Goal: Task Accomplishment & Management: Manage account settings

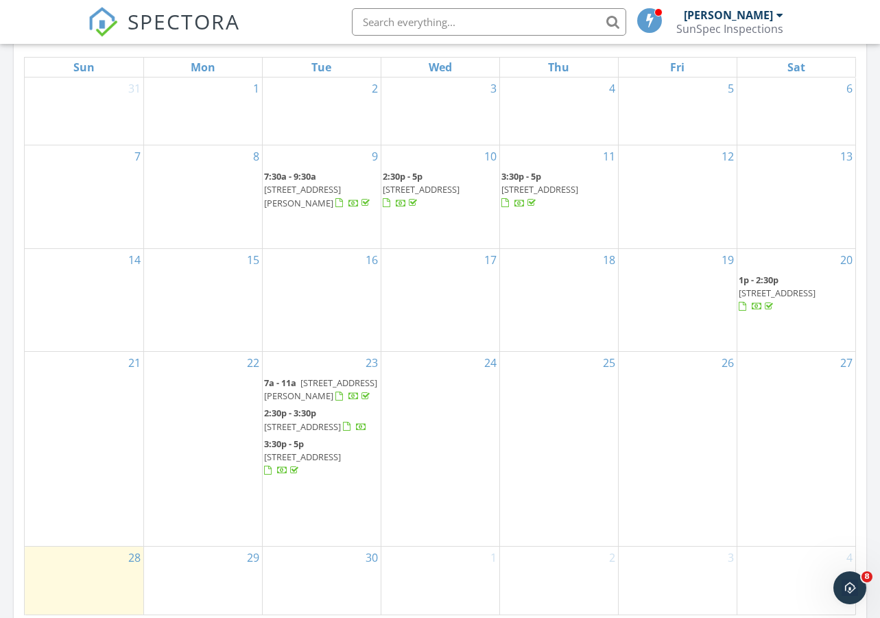
scroll to position [871, 0]
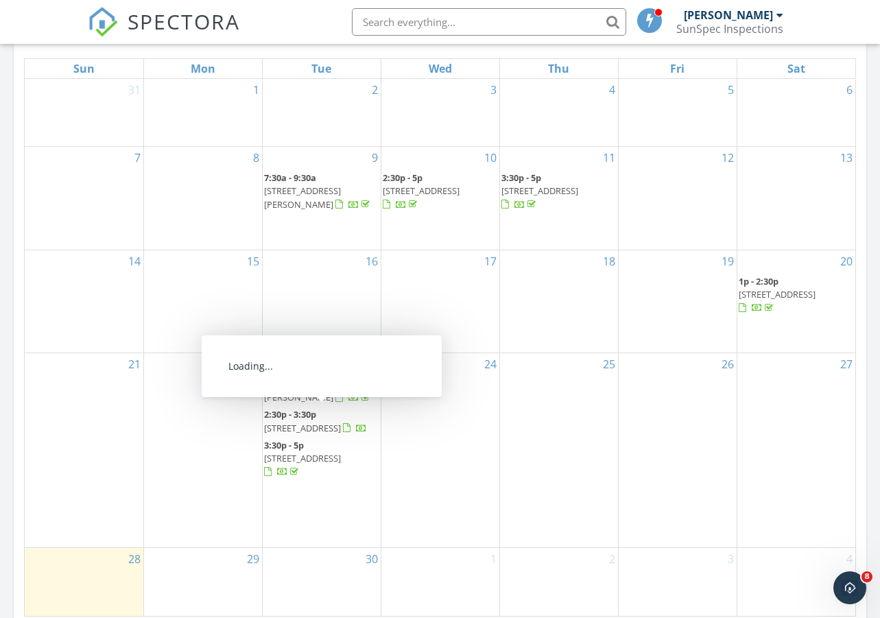
click at [308, 422] on span "10017 E Mountain View Rd 2082, Scottsdale 85258" at bounding box center [302, 428] width 77 height 12
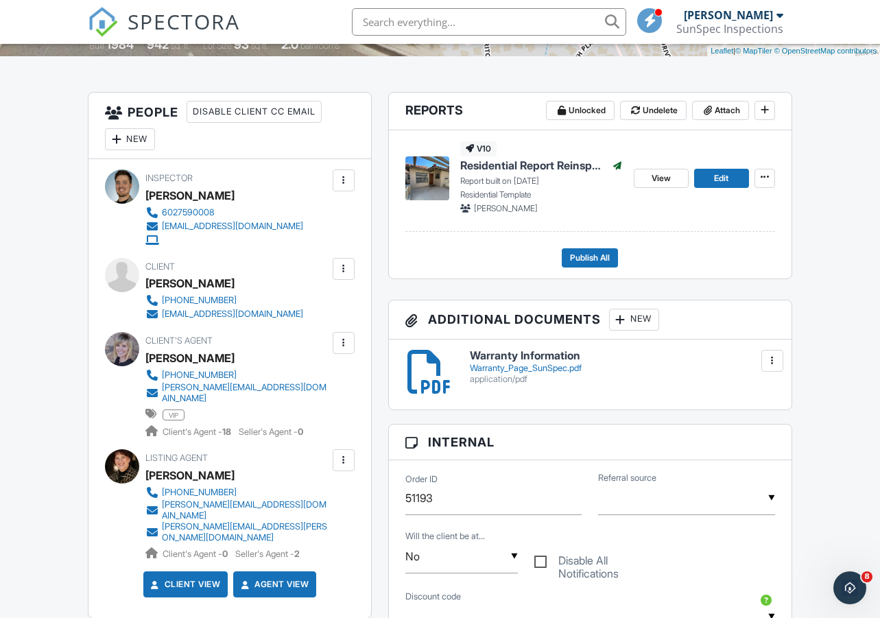
click at [778, 368] on div at bounding box center [773, 361] width 14 height 14
click at [746, 425] on li "Delete" at bounding box center [744, 421] width 62 height 34
click at [775, 368] on div at bounding box center [773, 361] width 14 height 14
click at [735, 429] on link "Delete" at bounding box center [744, 421] width 51 height 15
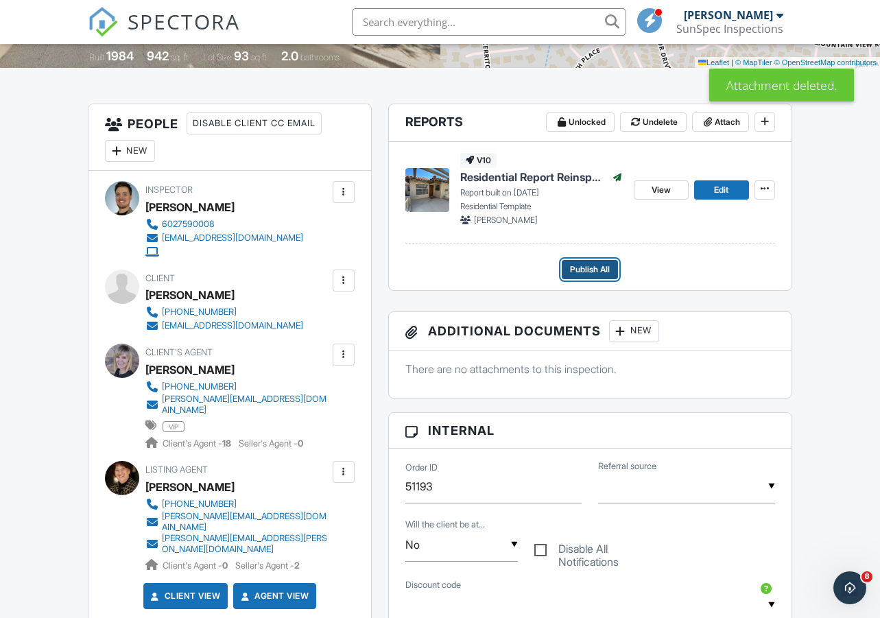
click at [585, 276] on span "Publish All" at bounding box center [590, 270] width 40 height 14
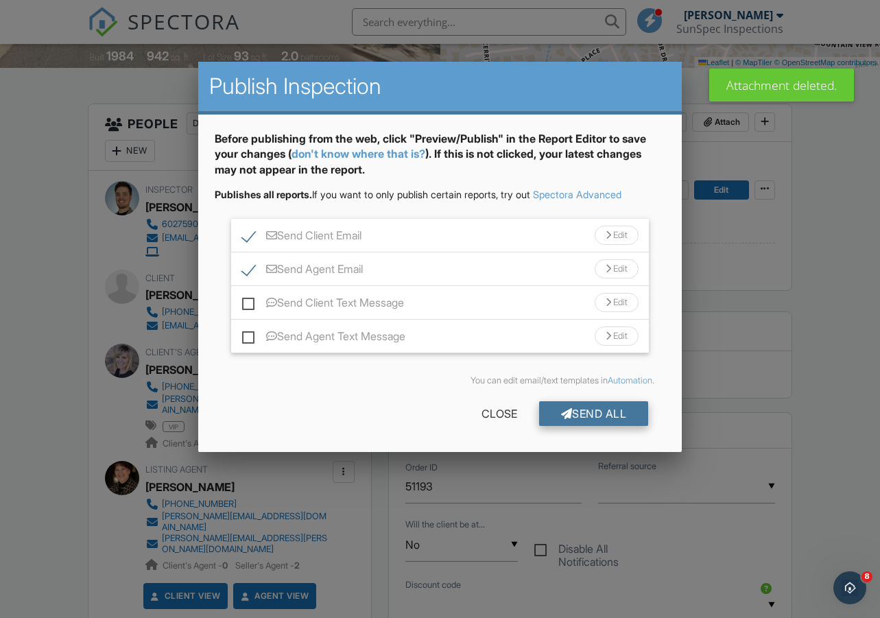
click at [601, 421] on div "Send All" at bounding box center [594, 413] width 110 height 25
